Goal: Information Seeking & Learning: Check status

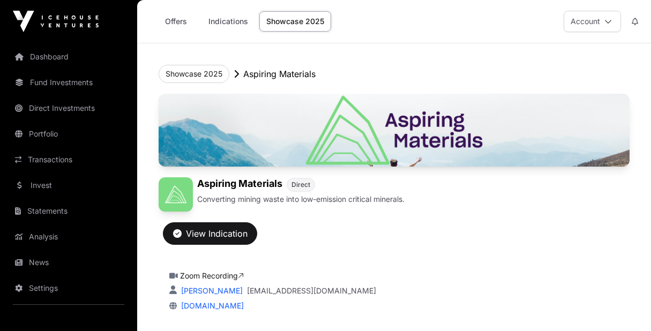
scroll to position [2477, 0]
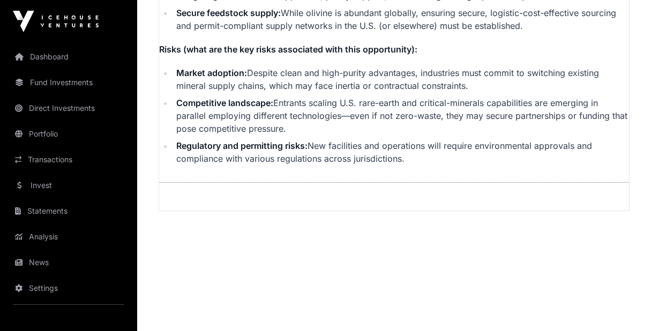
click at [64, 85] on link "Fund Investments" at bounding box center [69, 83] width 120 height 24
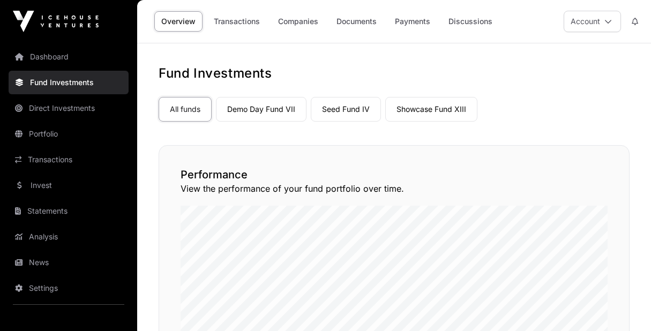
scroll to position [17, 0]
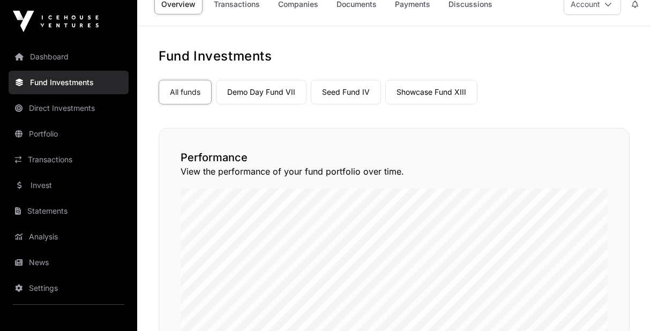
click at [353, 93] on link "Seed Fund IV" at bounding box center [346, 92] width 70 height 25
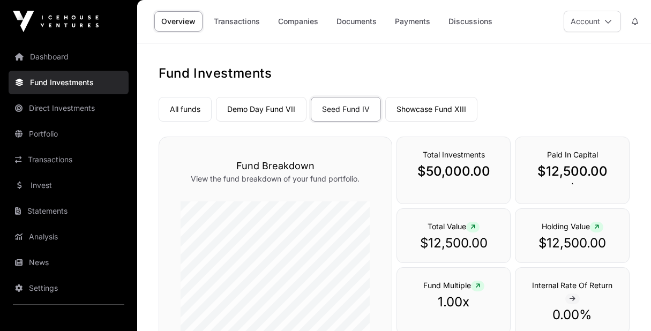
click at [338, 113] on link "Seed Fund IV" at bounding box center [346, 109] width 70 height 25
click at [401, 22] on link "Payments" at bounding box center [412, 21] width 49 height 20
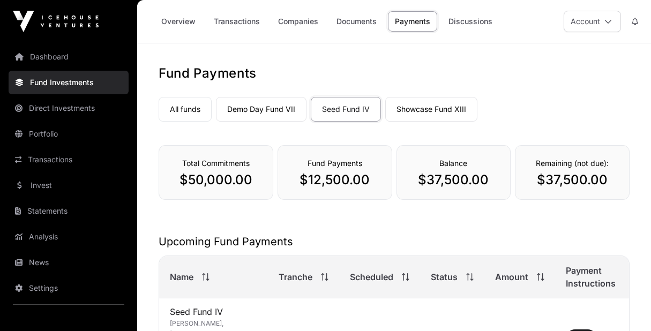
click at [461, 21] on link "Discussions" at bounding box center [471, 21] width 58 height 20
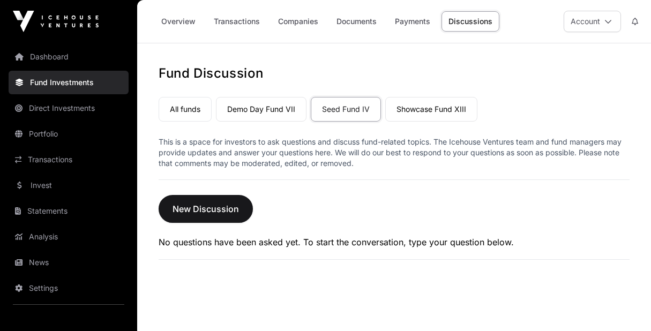
click at [413, 23] on link "Payments" at bounding box center [412, 21] width 49 height 20
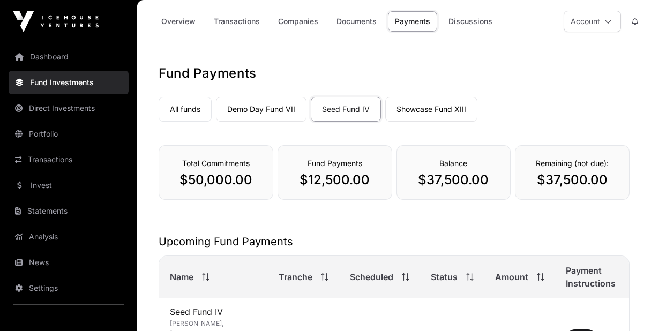
click at [274, 110] on link "Demo Day Fund VII" at bounding box center [261, 109] width 91 height 25
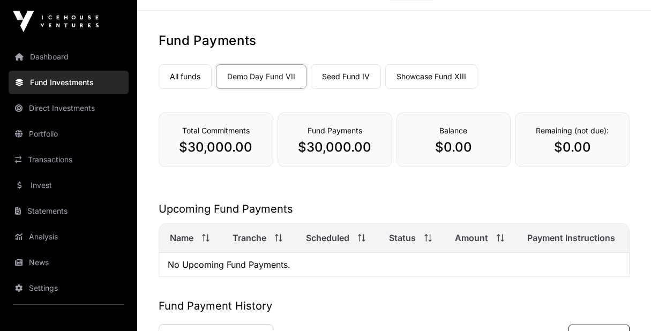
scroll to position [31, 0]
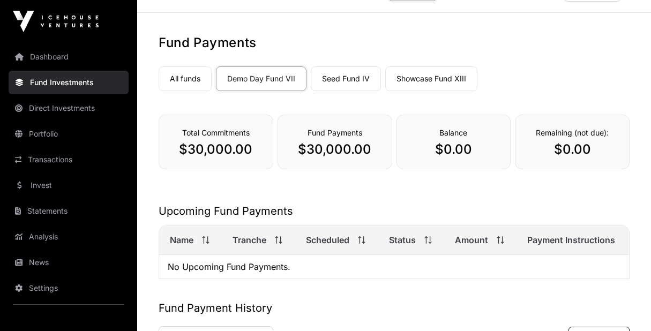
click at [412, 81] on link "Showcase Fund XIII" at bounding box center [431, 78] width 92 height 25
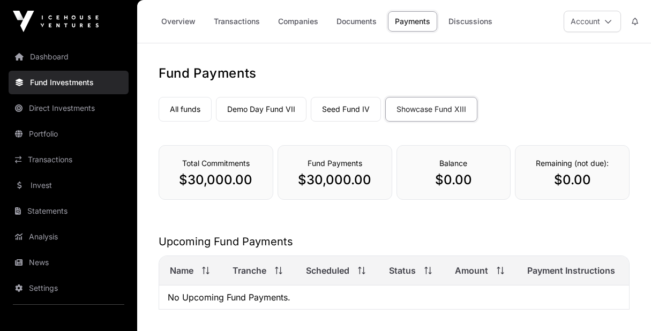
click at [351, 108] on link "Seed Fund IV" at bounding box center [346, 109] width 70 height 25
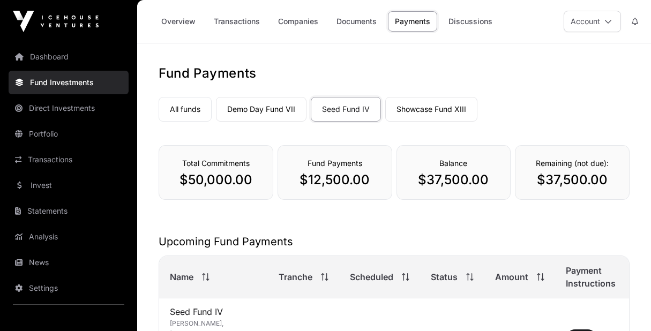
click at [280, 108] on link "Demo Day Fund VII" at bounding box center [261, 109] width 91 height 25
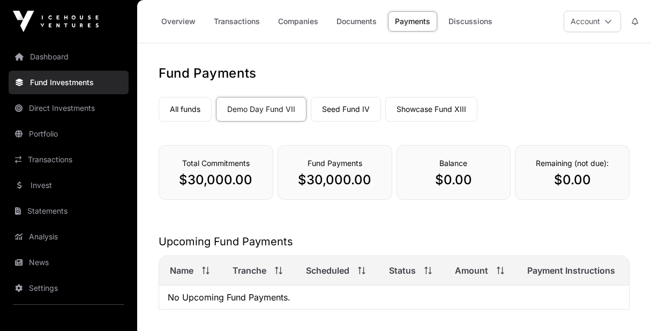
click at [356, 110] on link "Seed Fund IV" at bounding box center [346, 109] width 70 height 25
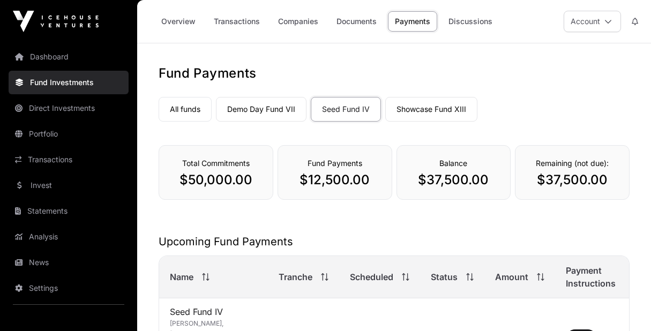
click at [427, 110] on link "Showcase Fund XIII" at bounding box center [431, 109] width 92 height 25
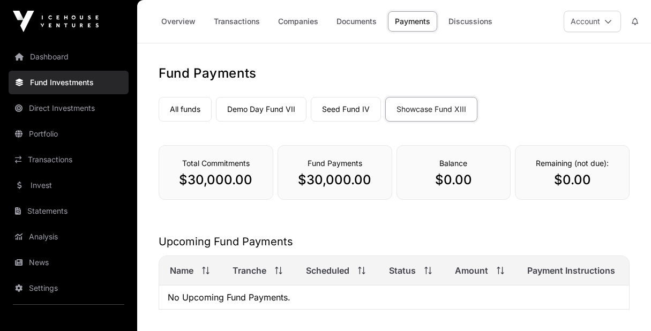
click at [70, 106] on link "Direct Investments" at bounding box center [69, 109] width 120 height 24
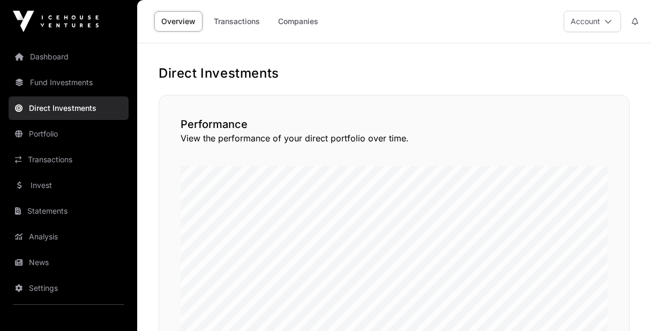
click at [302, 20] on link "Companies" at bounding box center [298, 21] width 54 height 20
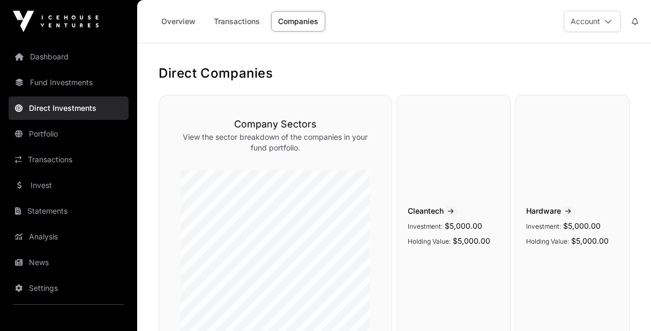
click at [243, 22] on link "Transactions" at bounding box center [237, 21] width 60 height 20
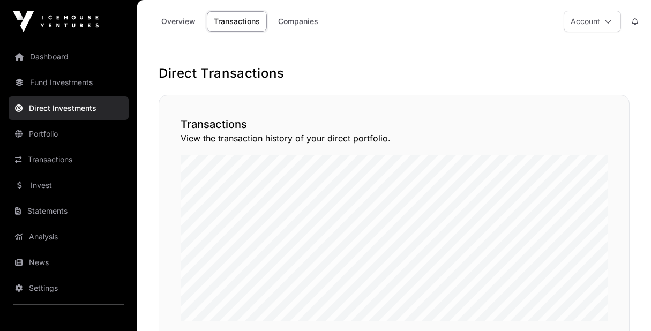
click at [49, 160] on link "Transactions" at bounding box center [69, 160] width 120 height 24
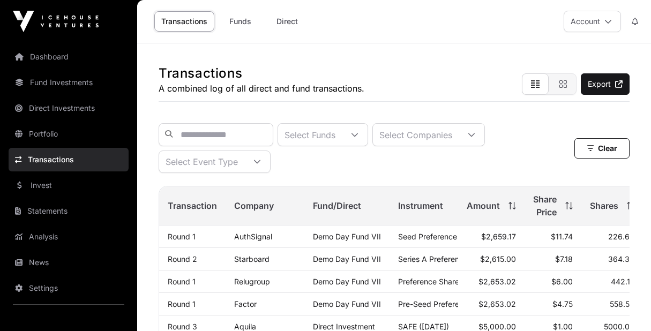
click at [292, 21] on link "Direct" at bounding box center [287, 21] width 43 height 20
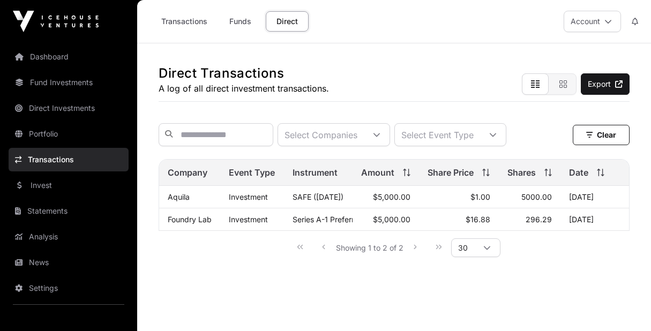
click at [243, 18] on link "Funds" at bounding box center [240, 21] width 43 height 20
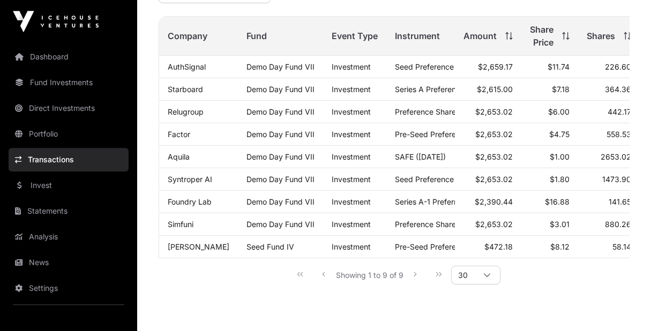
scroll to position [172, 0]
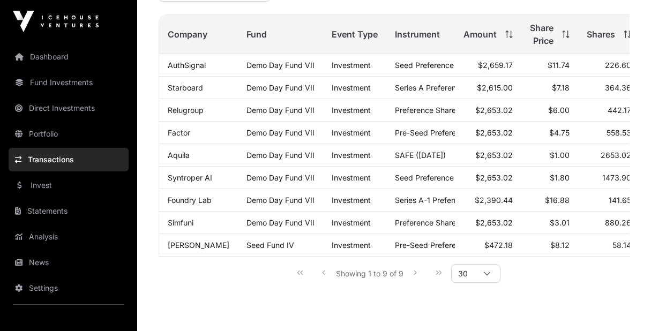
click at [59, 209] on link "Statements" at bounding box center [69, 211] width 120 height 24
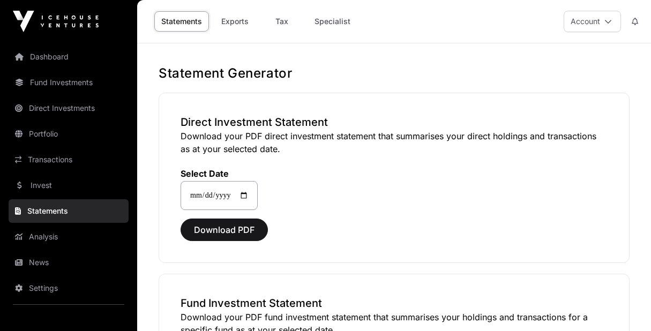
click at [231, 23] on link "Exports" at bounding box center [234, 21] width 43 height 20
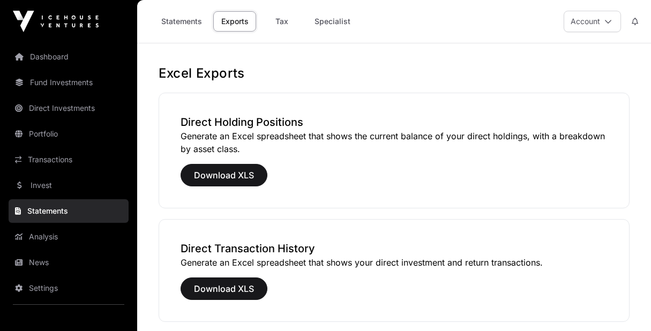
click at [280, 23] on link "Tax" at bounding box center [282, 21] width 43 height 20
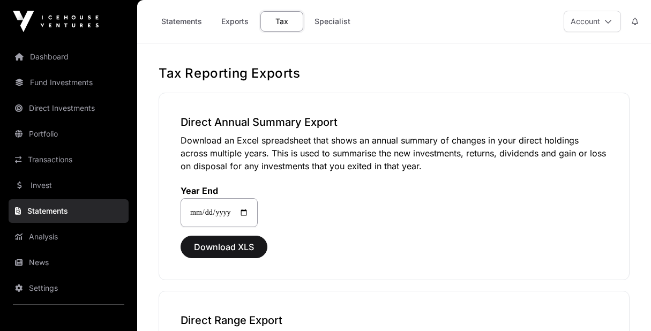
click at [324, 21] on link "Specialist" at bounding box center [333, 21] width 50 height 20
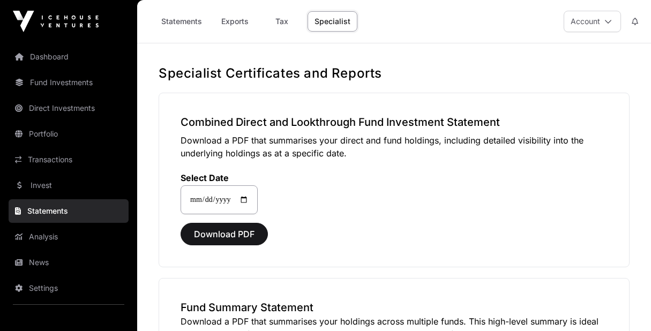
click at [43, 59] on link "Dashboard" at bounding box center [69, 57] width 120 height 24
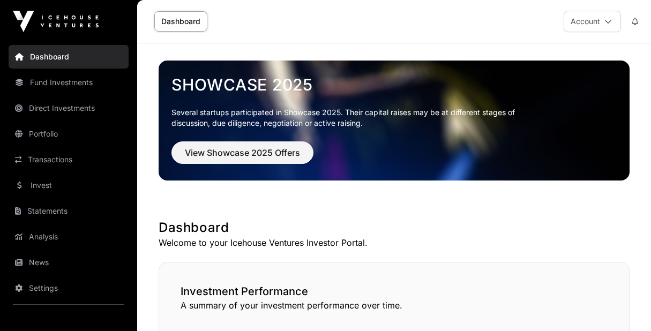
click at [189, 19] on link "Dashboard" at bounding box center [180, 21] width 53 height 20
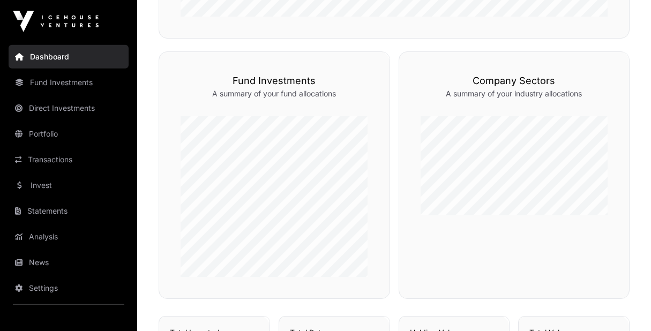
scroll to position [420, 0]
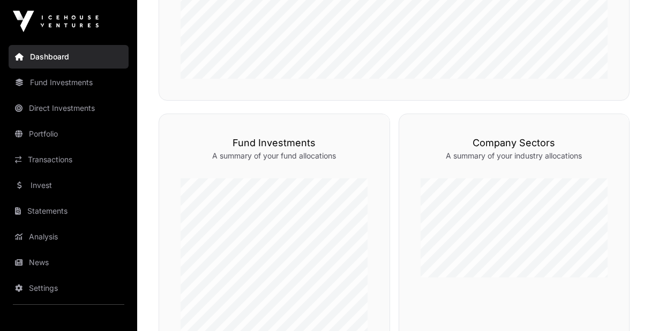
click at [60, 108] on link "Direct Investments" at bounding box center [69, 109] width 120 height 24
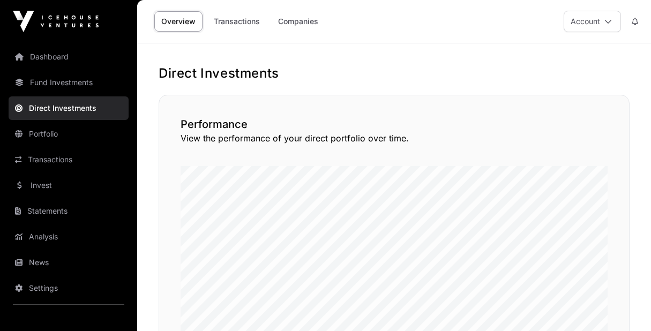
click at [231, 24] on link "Transactions" at bounding box center [237, 21] width 60 height 20
click at [303, 23] on link "Companies" at bounding box center [298, 21] width 54 height 20
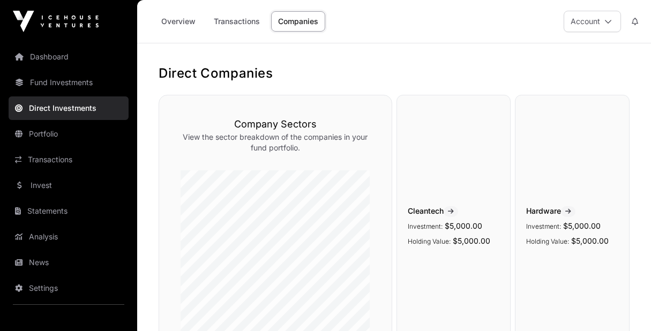
click at [66, 83] on link "Fund Investments" at bounding box center [69, 83] width 120 height 24
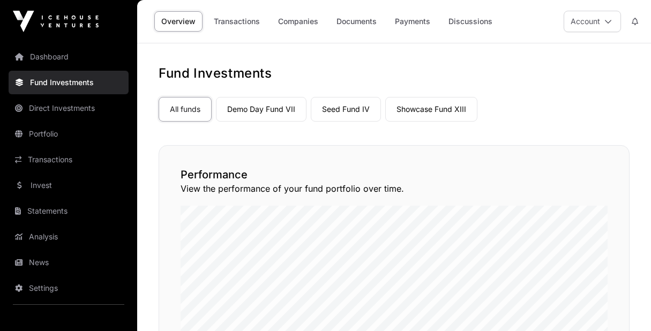
click at [254, 109] on link "Demo Day Fund VII" at bounding box center [261, 109] width 91 height 25
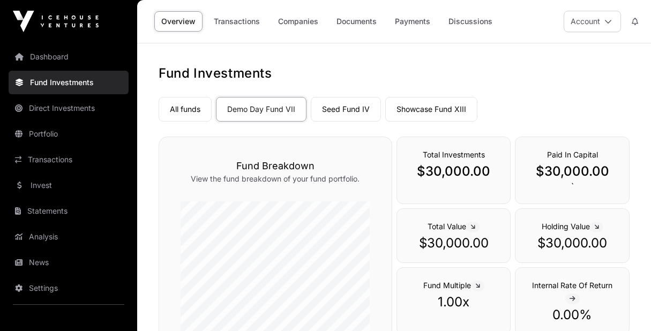
click at [301, 22] on link "Companies" at bounding box center [298, 21] width 54 height 20
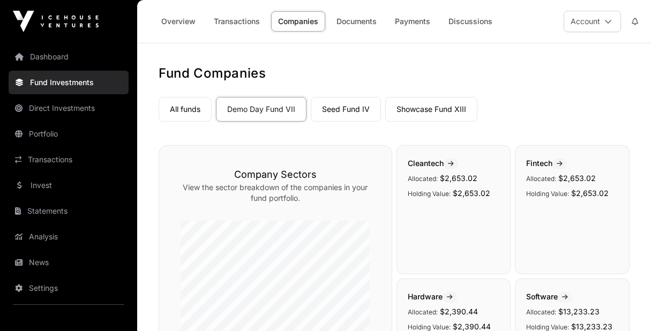
click at [351, 114] on link "Seed Fund IV" at bounding box center [346, 109] width 70 height 25
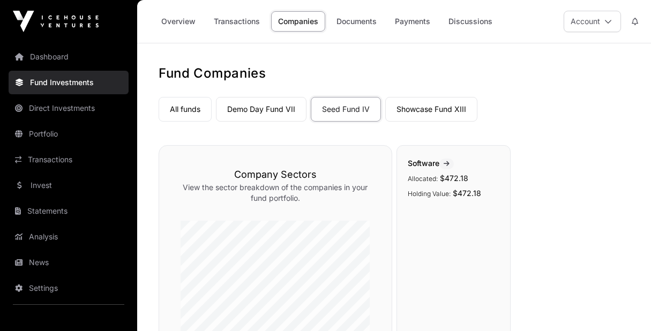
click at [433, 109] on link "Showcase Fund XIII" at bounding box center [431, 109] width 92 height 25
click at [268, 108] on link "Demo Day Fund VII" at bounding box center [261, 109] width 91 height 25
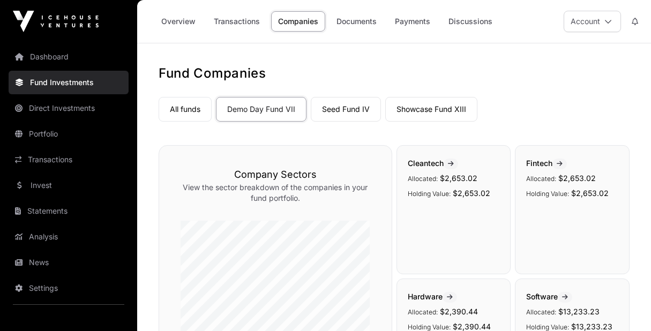
click at [258, 109] on link "Demo Day Fund VII" at bounding box center [261, 109] width 91 height 25
click at [362, 23] on link "Documents" at bounding box center [357, 21] width 54 height 20
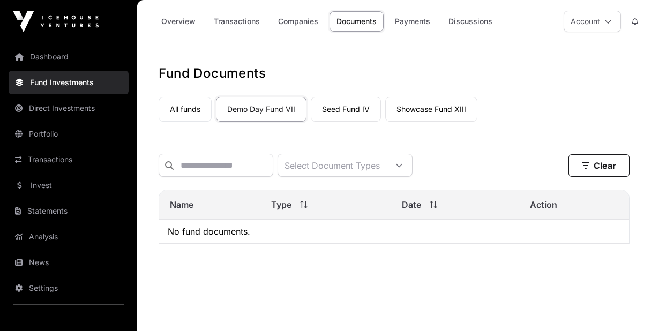
click at [419, 24] on link "Payments" at bounding box center [412, 21] width 49 height 20
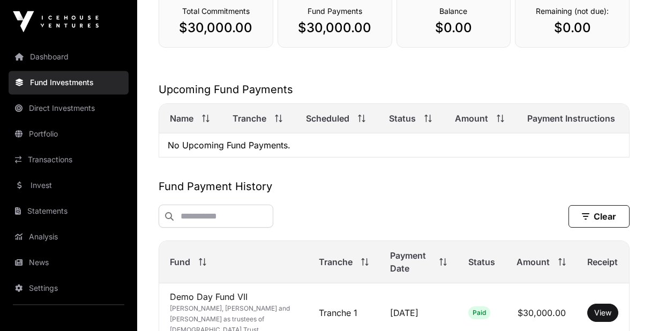
scroll to position [214, 0]
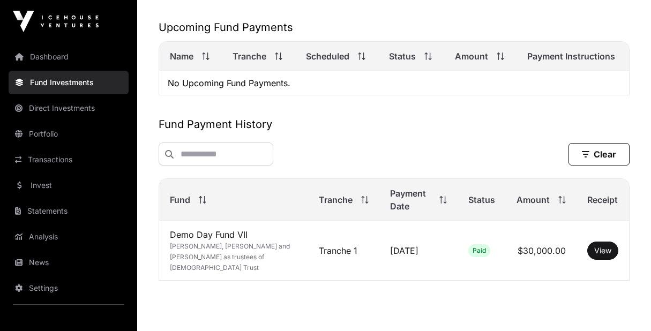
click at [222, 238] on td "Demo Day Fund VII [PERSON_NAME], [PERSON_NAME] and BR [PERSON_NAME] as trustees…" at bounding box center [233, 251] width 149 height 60
click at [610, 246] on link "View" at bounding box center [603, 251] width 17 height 11
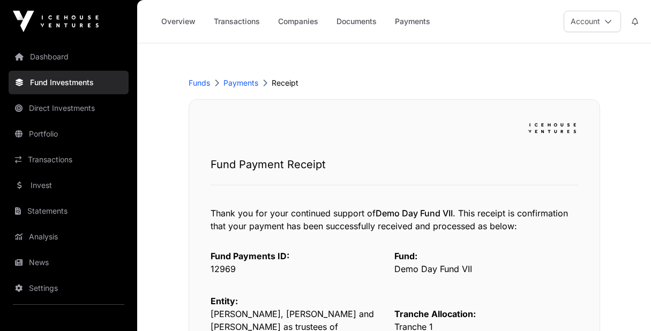
click at [410, 22] on link "Payments" at bounding box center [412, 21] width 49 height 20
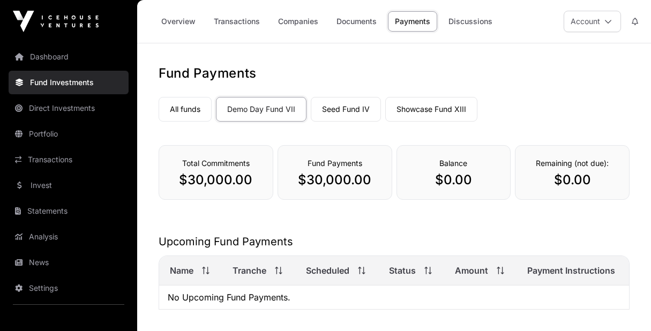
click at [48, 187] on link "Invest" at bounding box center [69, 186] width 120 height 24
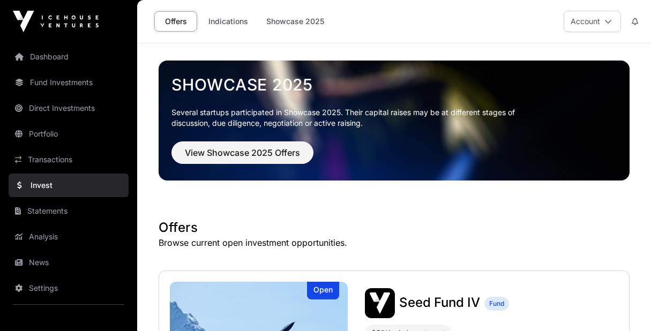
click at [220, 19] on link "Indications" at bounding box center [229, 21] width 54 height 20
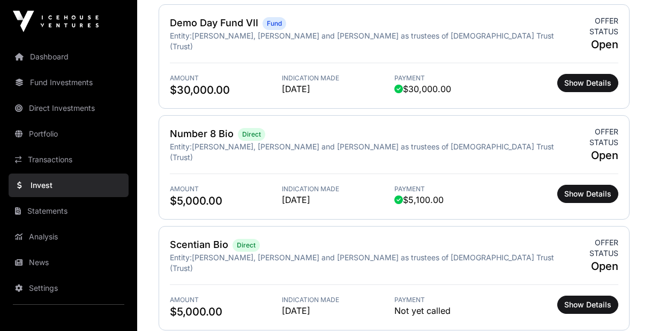
scroll to position [1081, 0]
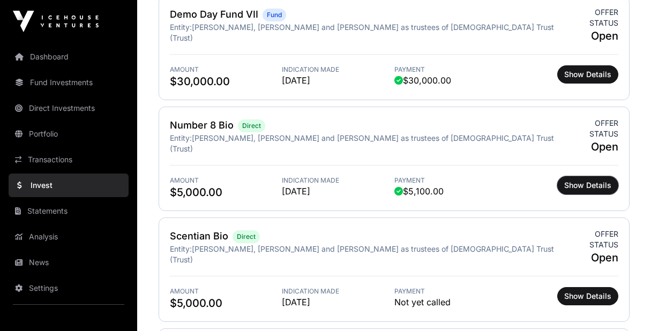
click at [587, 180] on span "Show Details" at bounding box center [588, 185] width 47 height 11
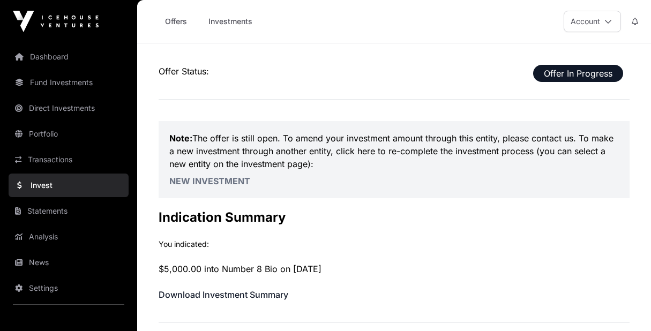
click at [221, 21] on link "Investments" at bounding box center [231, 21] width 58 height 20
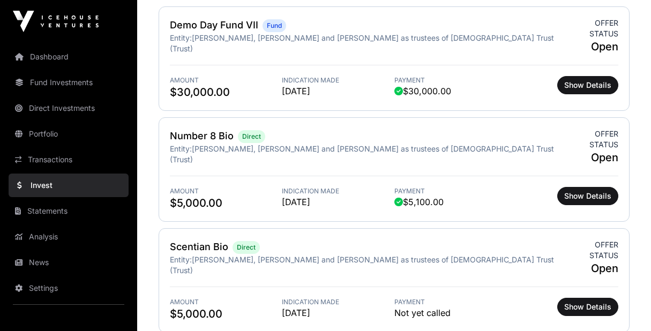
scroll to position [1087, 0]
